Goal: Task Accomplishment & Management: Use online tool/utility

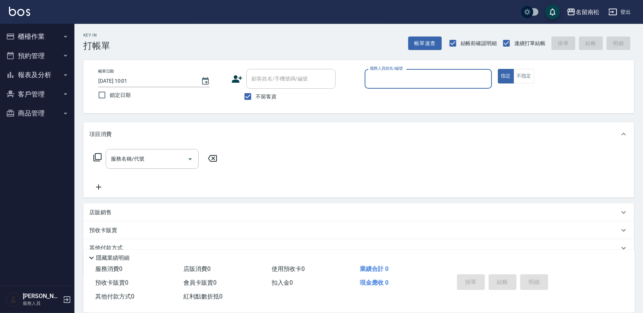
click at [34, 74] on button "報表及分析" at bounding box center [37, 74] width 69 height 19
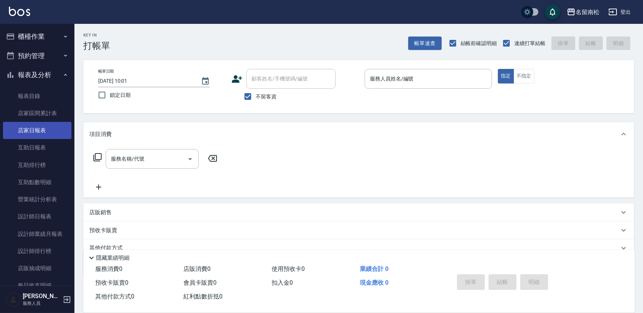
click at [45, 127] on link "店家日報表" at bounding box center [37, 130] width 69 height 17
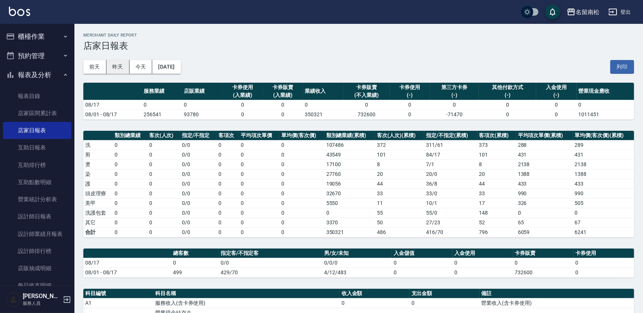
click at [115, 63] on button "昨天" at bounding box center [117, 67] width 23 height 14
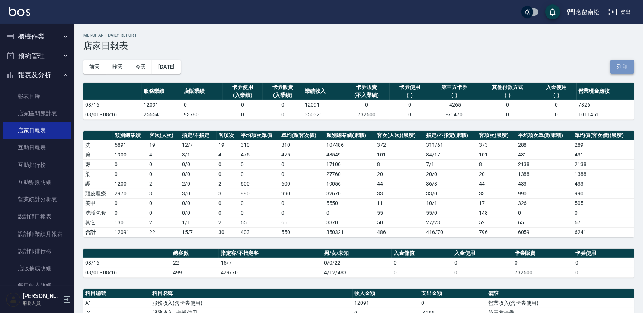
click at [628, 66] on button "列印" at bounding box center [623, 67] width 24 height 14
click at [42, 149] on link "互助日報表" at bounding box center [37, 147] width 69 height 17
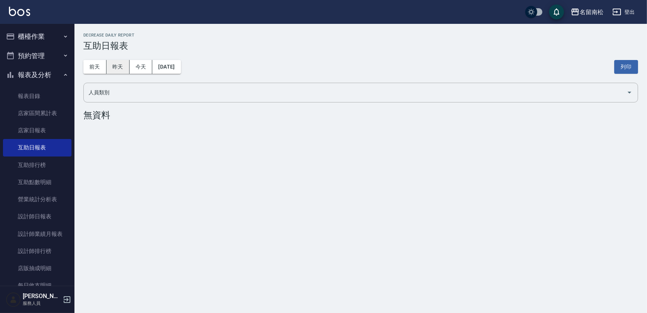
click at [115, 66] on button "昨天" at bounding box center [117, 67] width 23 height 14
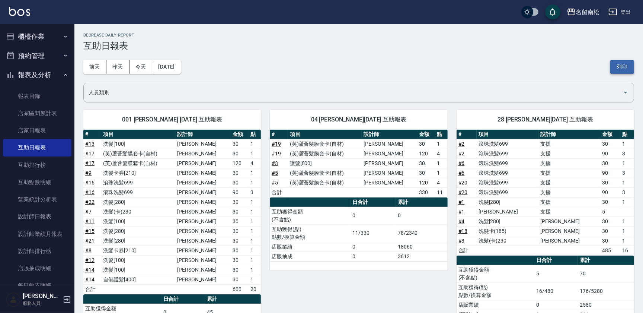
click at [611, 66] on button "列印" at bounding box center [623, 67] width 24 height 14
click at [48, 219] on link "設計師日報表" at bounding box center [37, 216] width 69 height 17
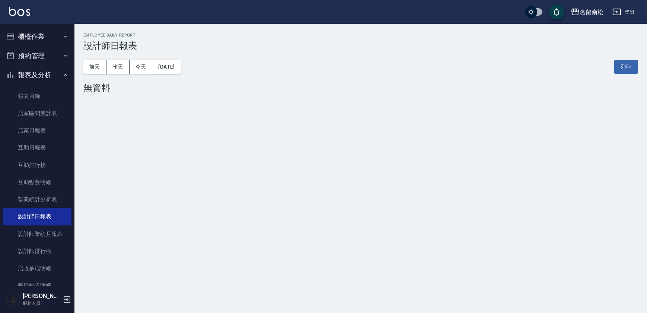
click at [115, 74] on div "[DATE] [DATE] [DATE] [DATE] 列印" at bounding box center [360, 67] width 555 height 32
click at [120, 70] on button "昨天" at bounding box center [117, 67] width 23 height 14
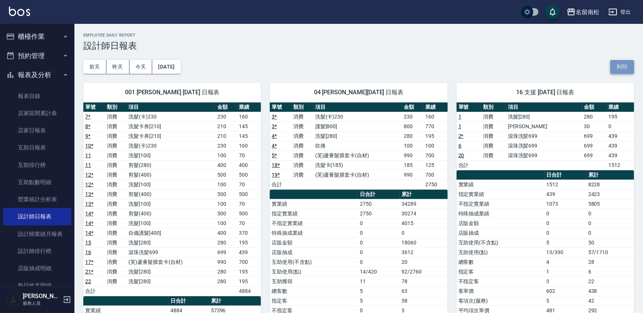
click at [617, 60] on button "列印" at bounding box center [623, 67] width 24 height 14
click at [50, 37] on button "櫃檯作業" at bounding box center [37, 36] width 69 height 19
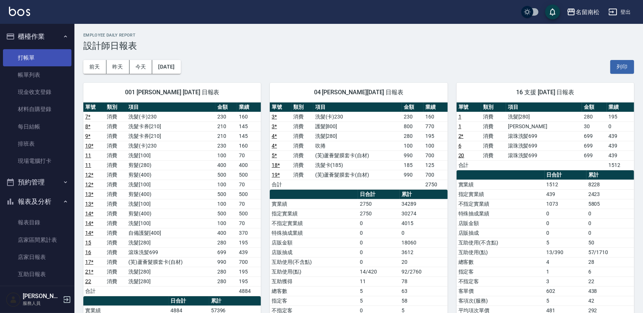
click at [47, 61] on link "打帳單" at bounding box center [37, 57] width 69 height 17
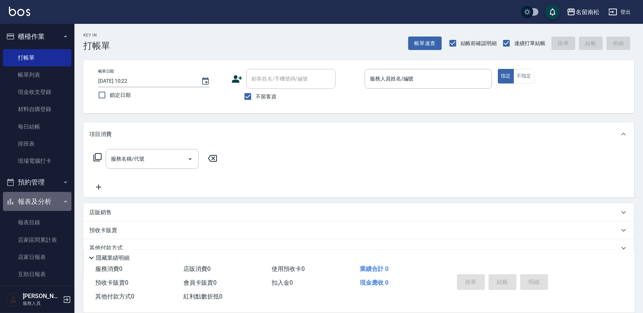
click at [54, 201] on button "報表及分析" at bounding box center [37, 201] width 69 height 19
